Goal: Use online tool/utility: Utilize a website feature to perform a specific function

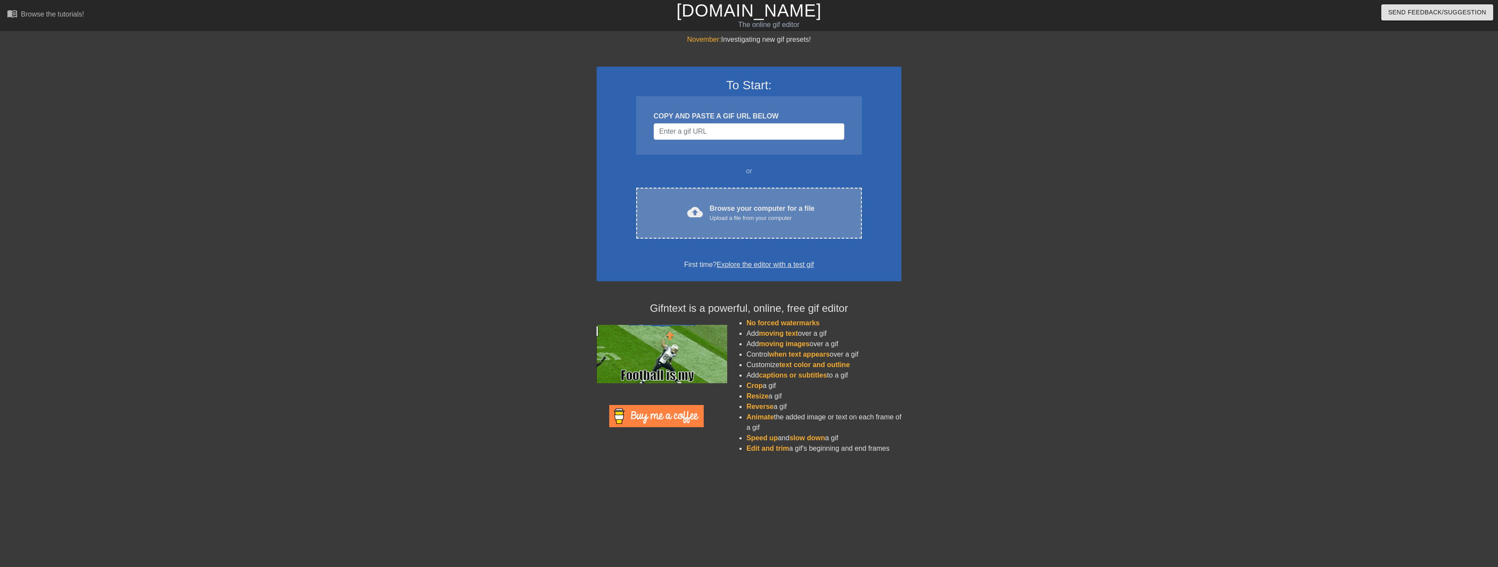
click at [774, 209] on div "Browse your computer for a file Upload a file from your computer" at bounding box center [762, 212] width 105 height 19
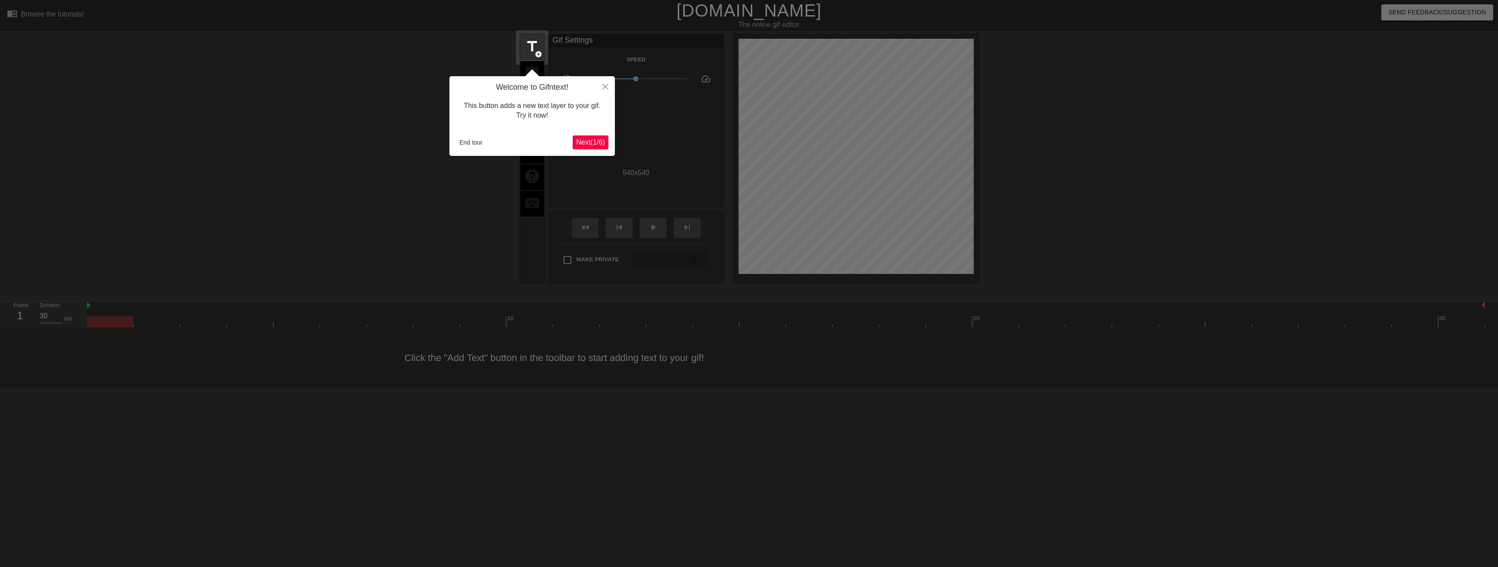
click at [591, 143] on span "Next ( 1 / 6 )" at bounding box center [590, 141] width 29 height 7
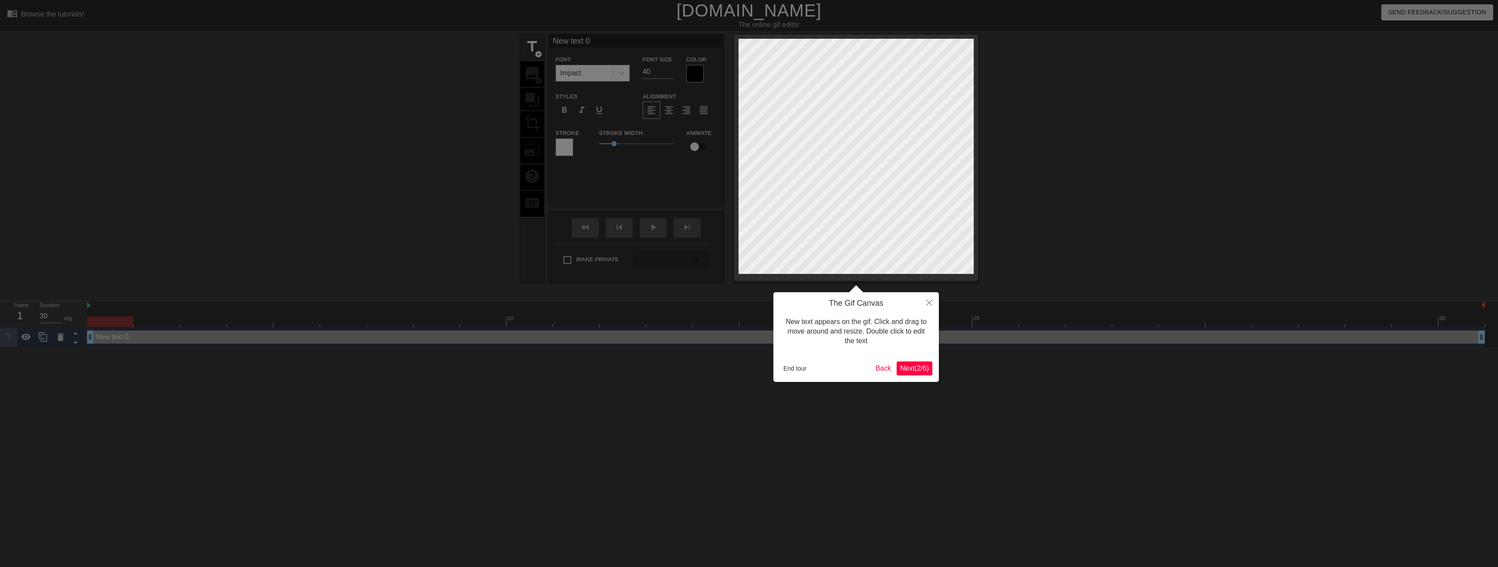
click at [919, 371] on span "Next ( 2 / 6 )" at bounding box center [914, 367] width 29 height 7
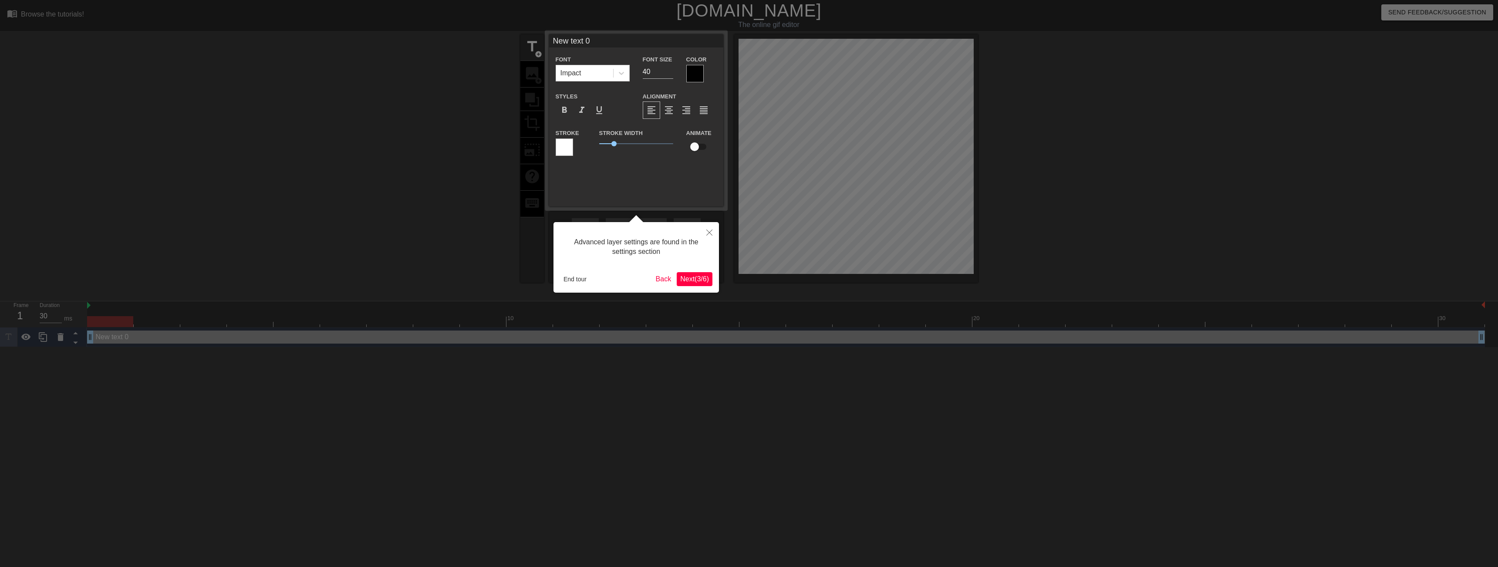
click at [693, 286] on div "Advanced layer settings are found in the settings section End tour Back Next ( …" at bounding box center [635, 257] width 165 height 71
click at [697, 278] on span "Next ( 3 / 6 )" at bounding box center [694, 278] width 29 height 7
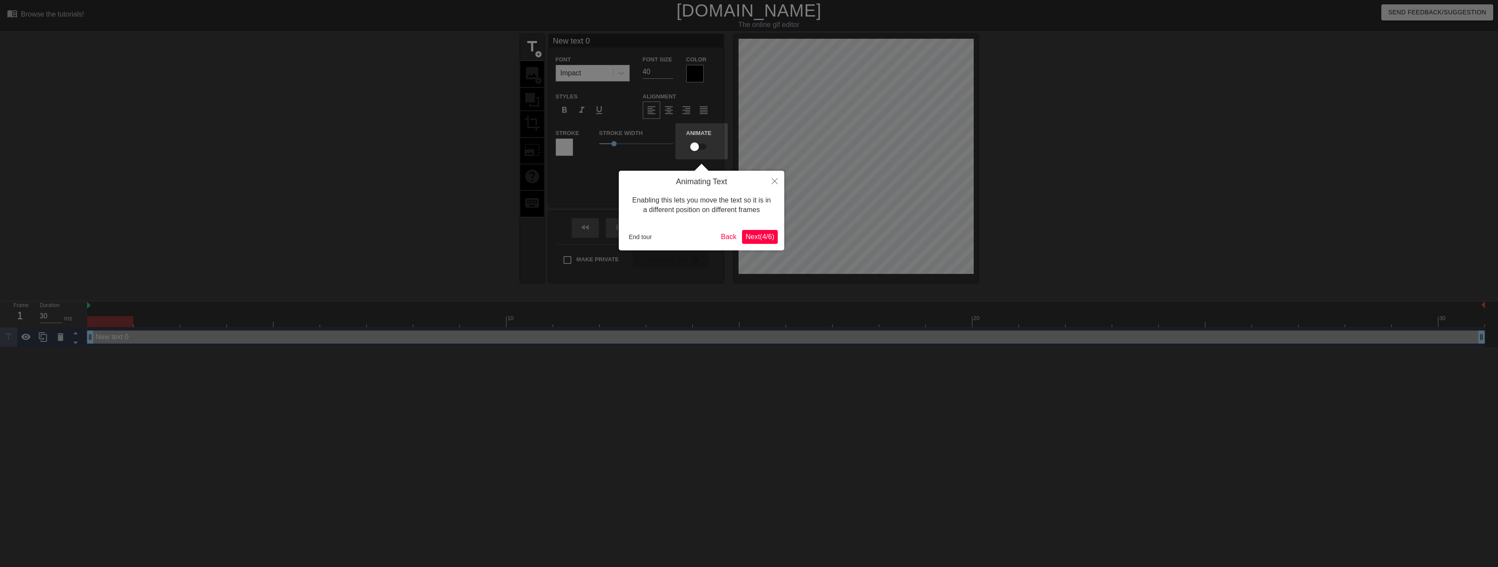
click at [774, 227] on div "Animating Text Enabling this lets you move the text so it is in a different pos…" at bounding box center [701, 211] width 165 height 80
click at [760, 239] on span "Next ( 4 / 6 )" at bounding box center [759, 236] width 29 height 7
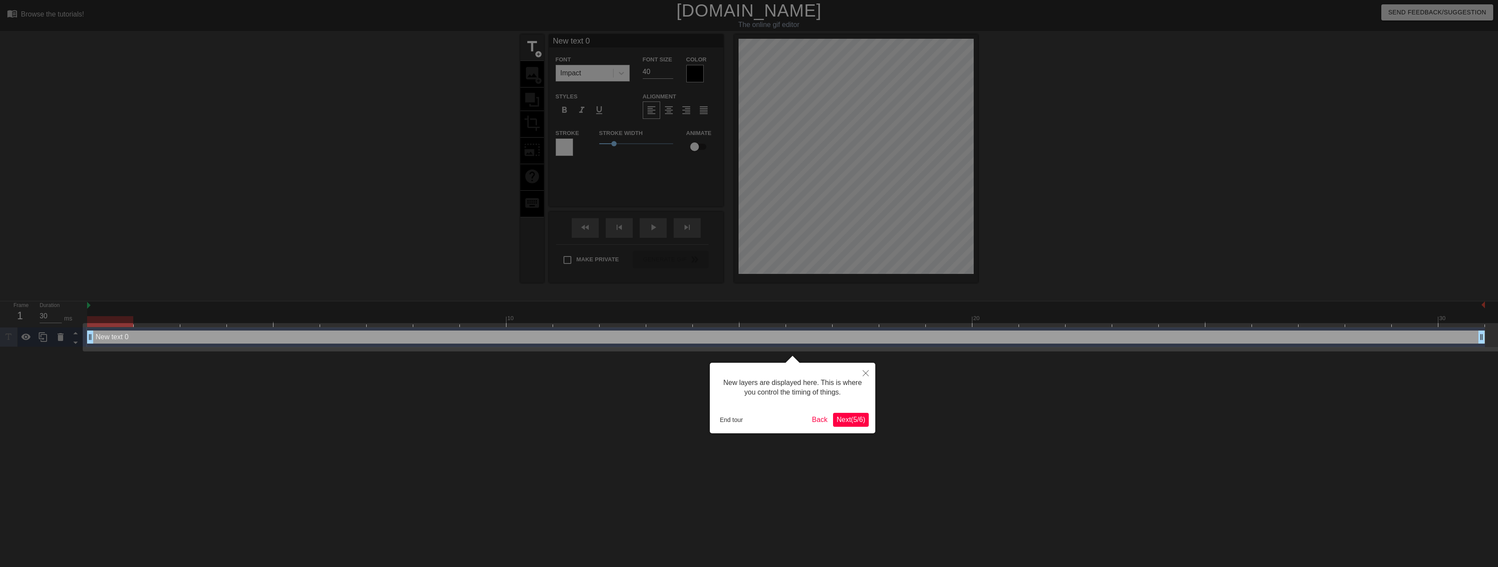
click at [848, 422] on span "Next ( 5 / 6 )" at bounding box center [850, 419] width 29 height 7
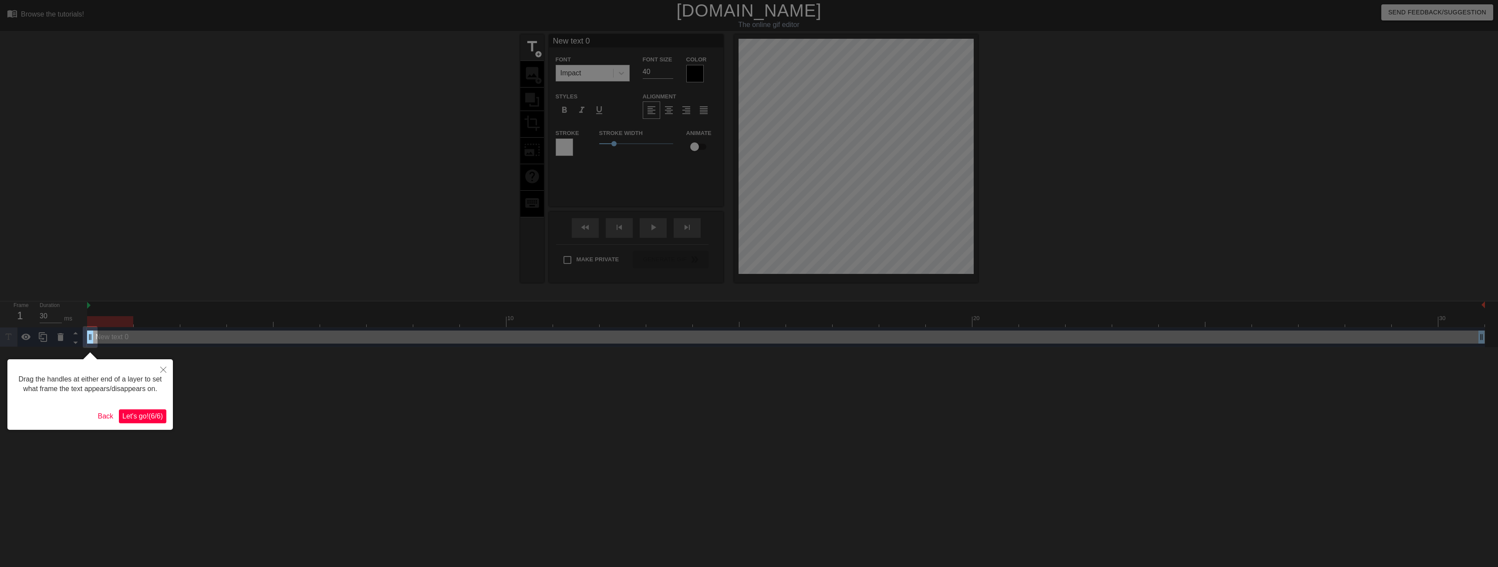
click at [160, 414] on span "Let's go! ( 6 / 6 )" at bounding box center [142, 415] width 40 height 7
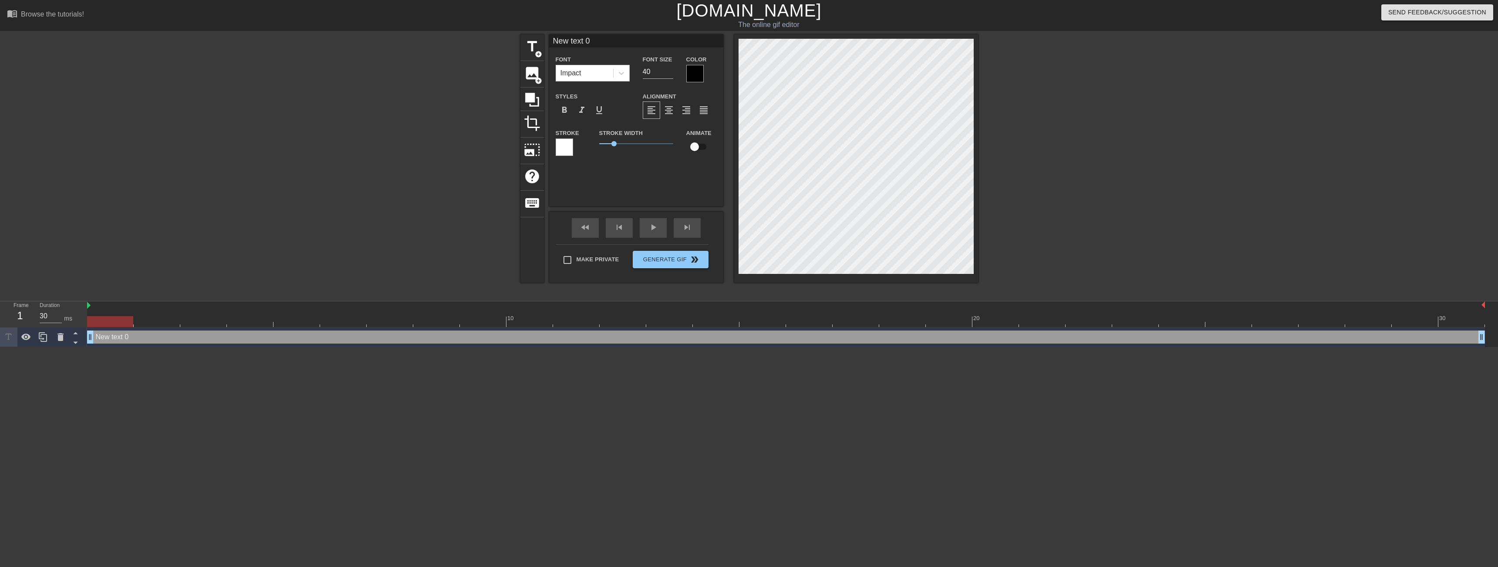
drag, startPoint x: 733, startPoint y: 199, endPoint x: 1025, endPoint y: 167, distance: 293.4
click at [1045, 165] on div at bounding box center [1053, 164] width 131 height 261
click at [1167, 38] on div "title add_circle image add_circle crop photo_size_select_large help keyboard Ne…" at bounding box center [749, 164] width 1498 height 261
click at [1088, 172] on div at bounding box center [1053, 164] width 131 height 261
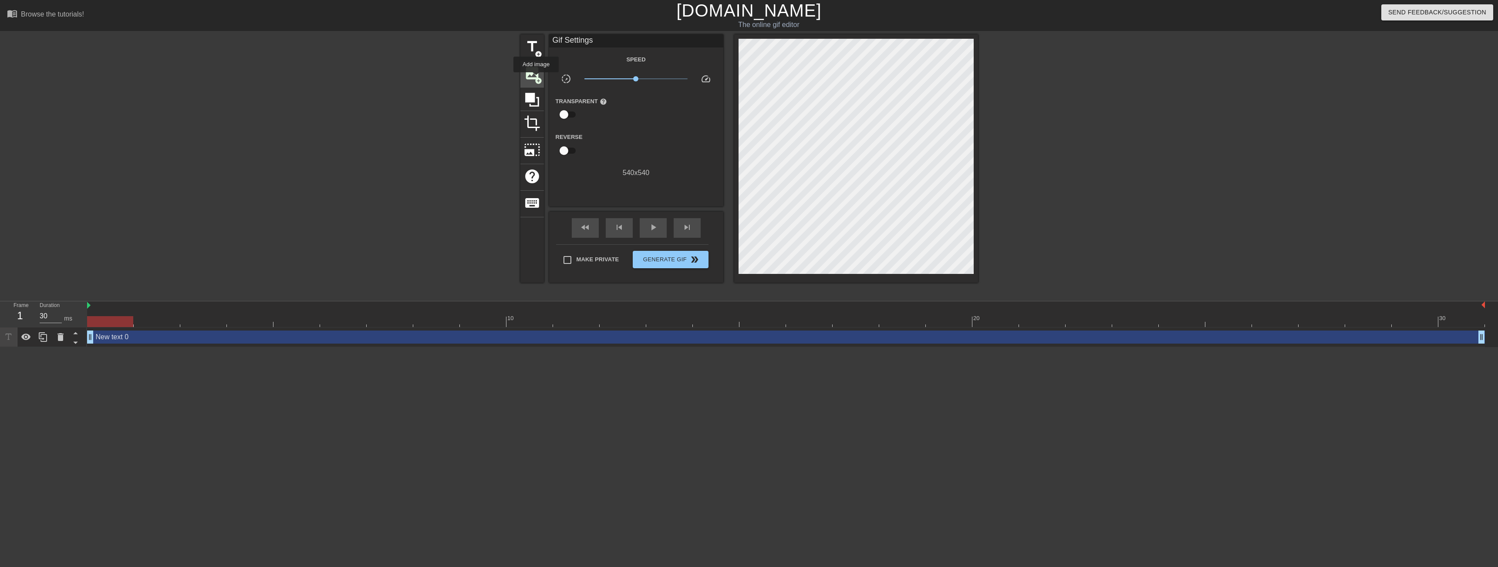
click at [536, 78] on span "add_circle" at bounding box center [538, 80] width 7 height 7
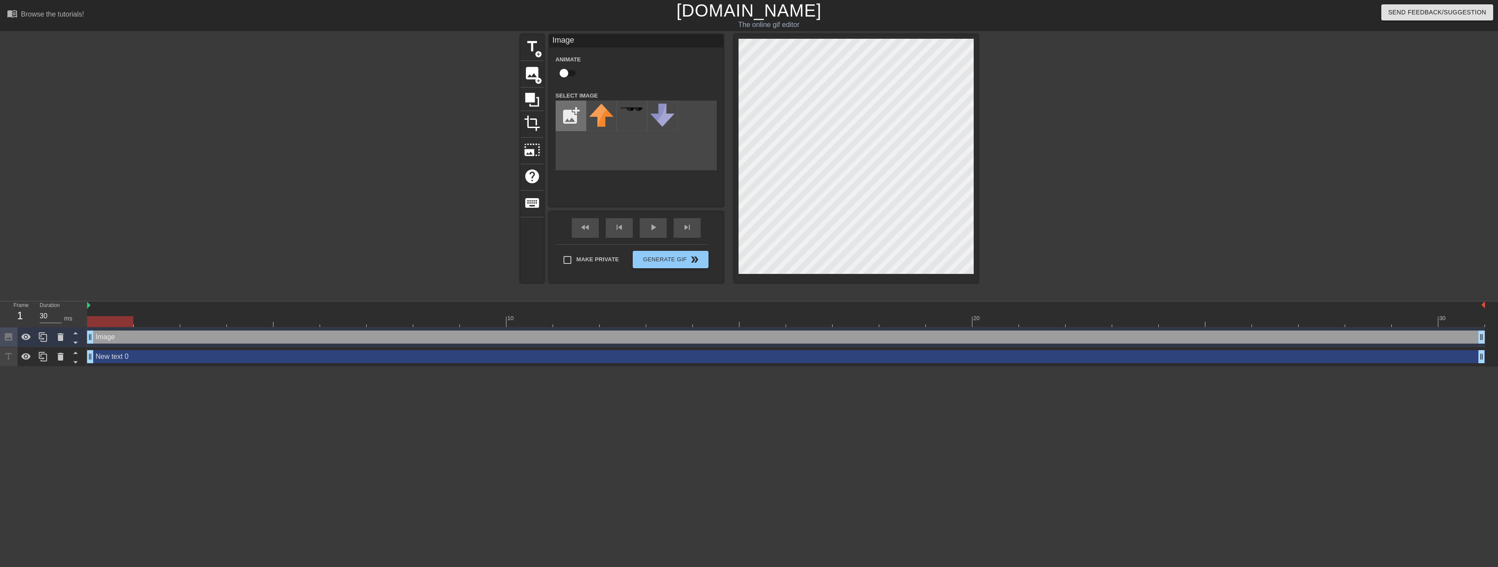
click at [576, 120] on input "file" at bounding box center [571, 116] width 30 height 30
type input "C:\fakepath\Asset 1.png"
click at [600, 111] on img at bounding box center [601, 114] width 24 height 20
click at [680, 263] on span "Generate Gif double_arrow" at bounding box center [670, 259] width 68 height 10
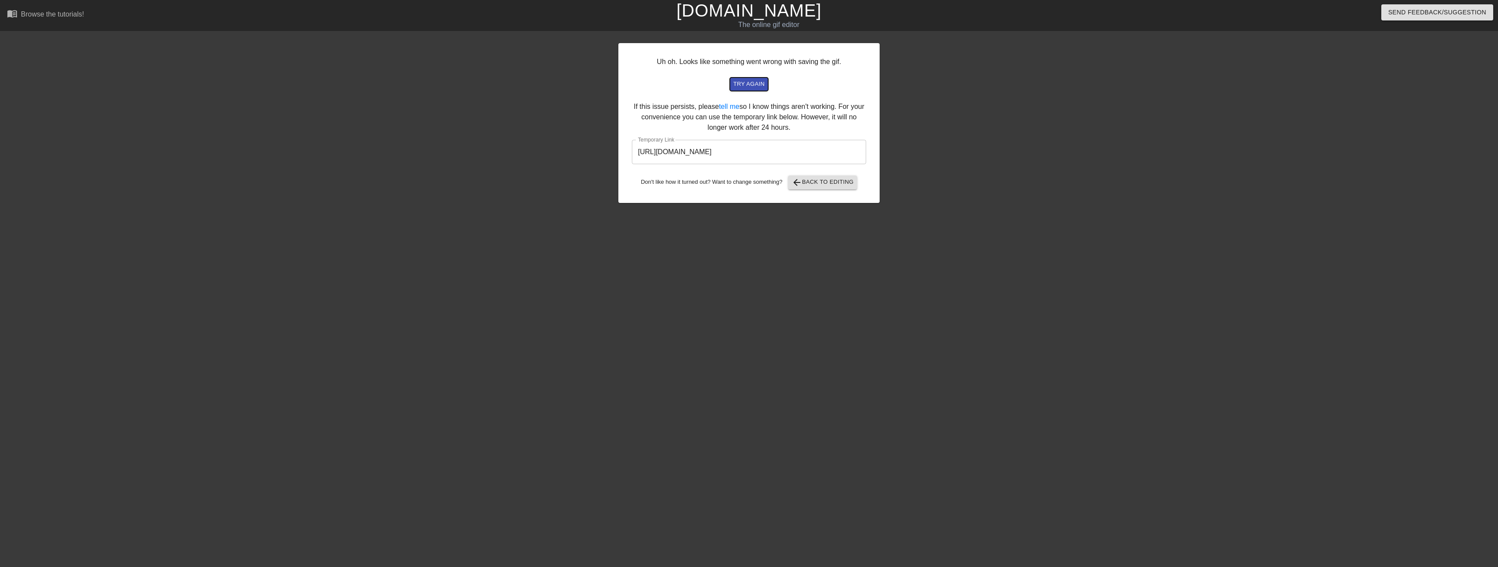
click at [753, 87] on span "try again" at bounding box center [748, 84] width 31 height 10
